Goal: Information Seeking & Learning: Learn about a topic

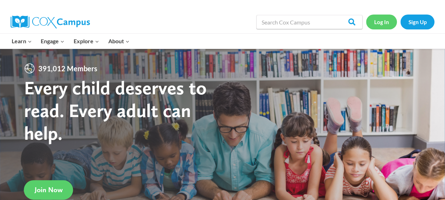
click at [386, 22] on link "Log In" at bounding box center [381, 22] width 31 height 15
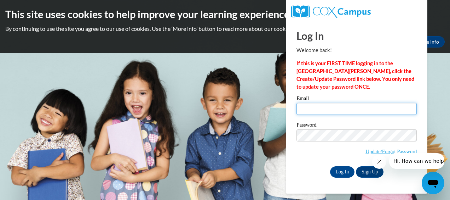
type input "niki.sanger@wrps.net"
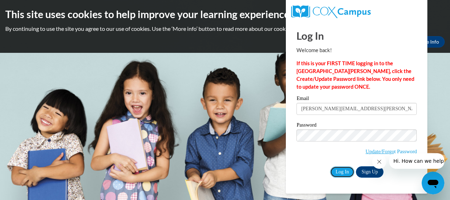
click at [346, 177] on div "Log In Welcome back! If this is your FIRST TIME logging in to the NEW Cox Campu…" at bounding box center [357, 107] width 152 height 172
click at [343, 173] on input "Log In" at bounding box center [342, 171] width 25 height 11
click at [343, 171] on input "Log In" at bounding box center [342, 171] width 25 height 11
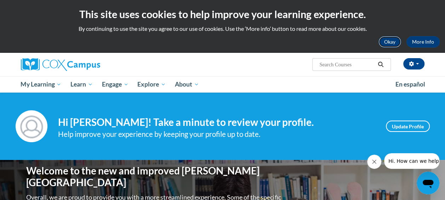
click at [398, 41] on button "Okay" at bounding box center [390, 41] width 23 height 11
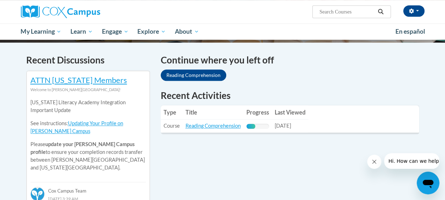
scroll to position [212, 0]
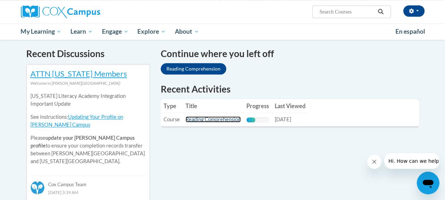
click at [220, 118] on link "Reading Comprehension" at bounding box center [213, 119] width 55 height 6
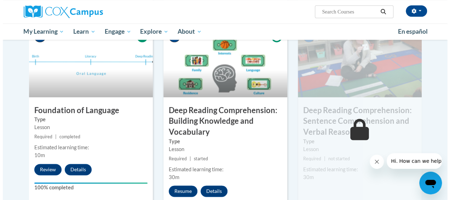
scroll to position [389, 0]
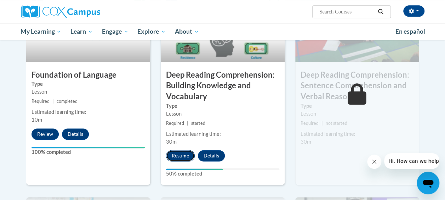
click at [178, 156] on button "Resume" at bounding box center [180, 155] width 29 height 11
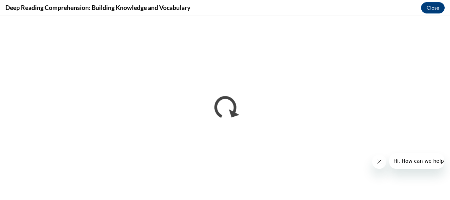
scroll to position [0, 0]
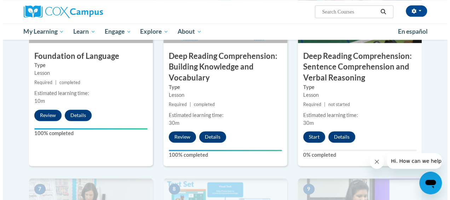
scroll to position [414, 0]
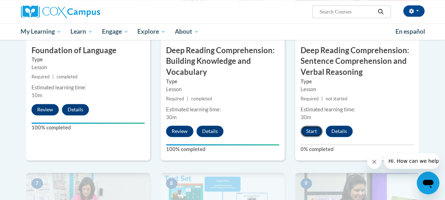
click at [307, 129] on button "Start" at bounding box center [312, 130] width 22 height 11
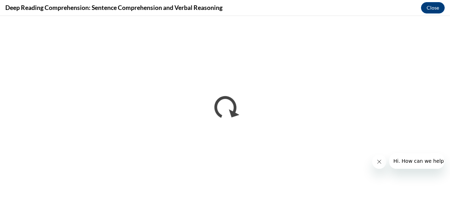
scroll to position [0, 0]
